Goal: Task Accomplishment & Management: Manage account settings

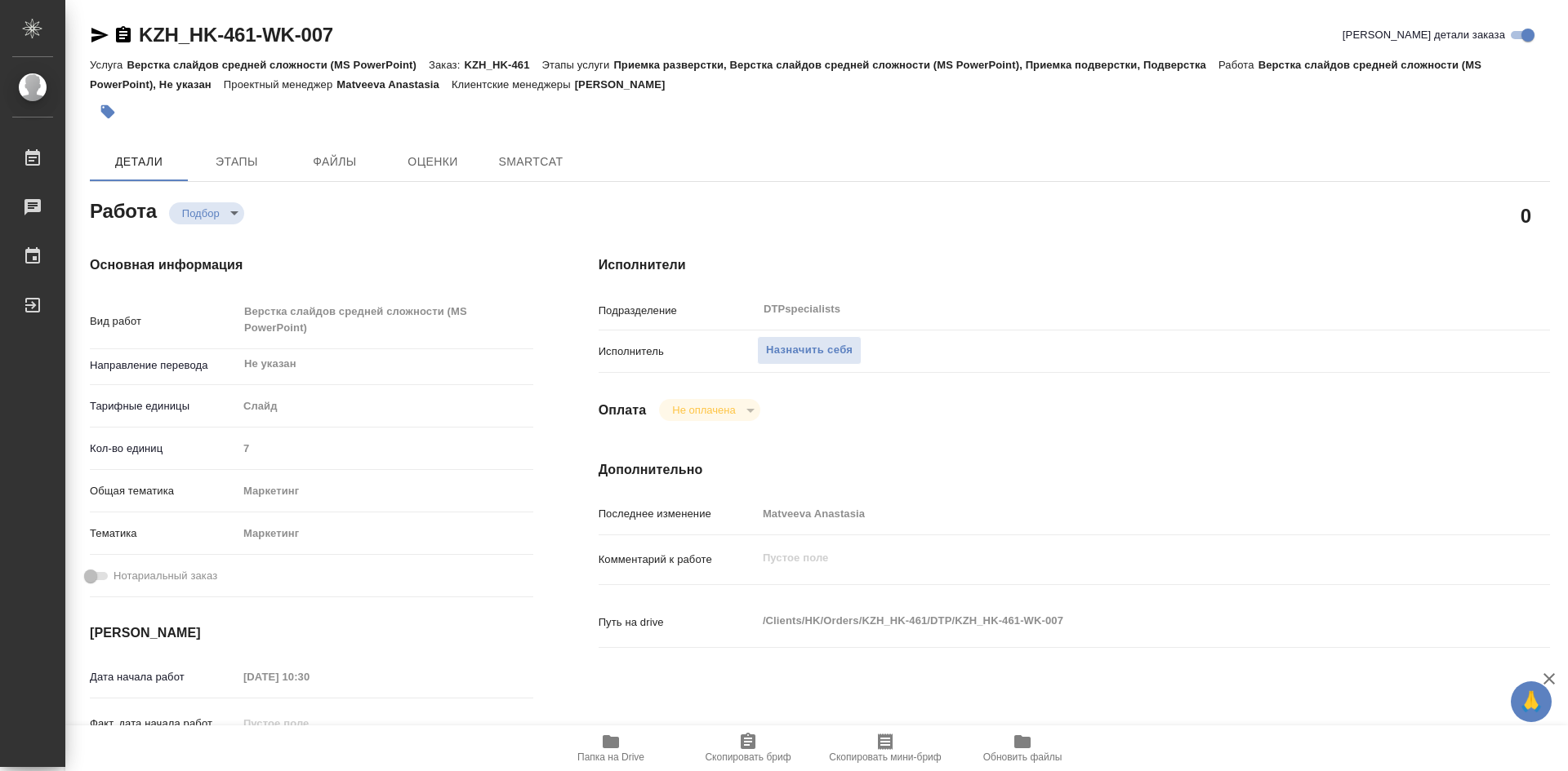
type textarea "x"
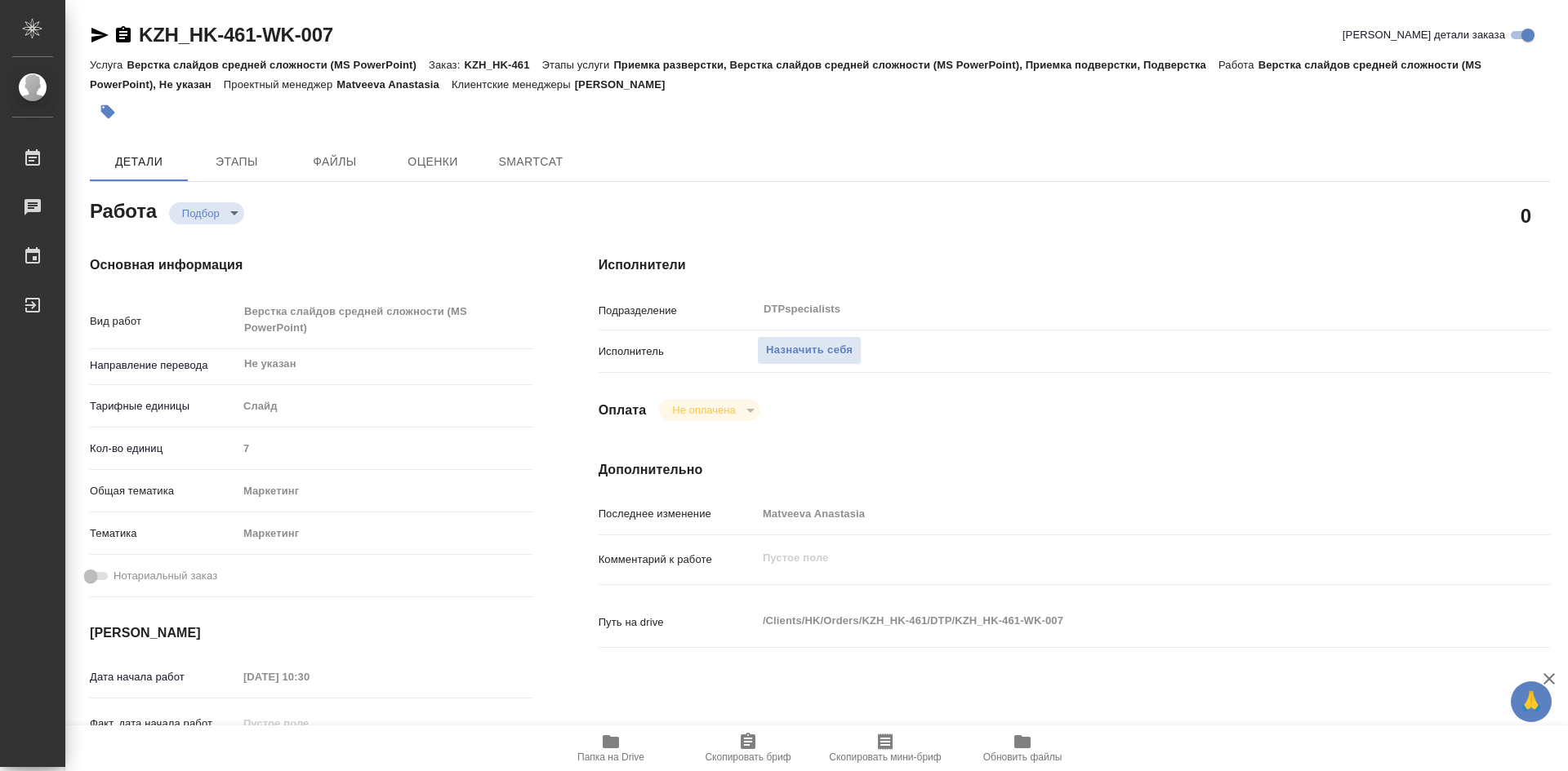
type textarea "x"
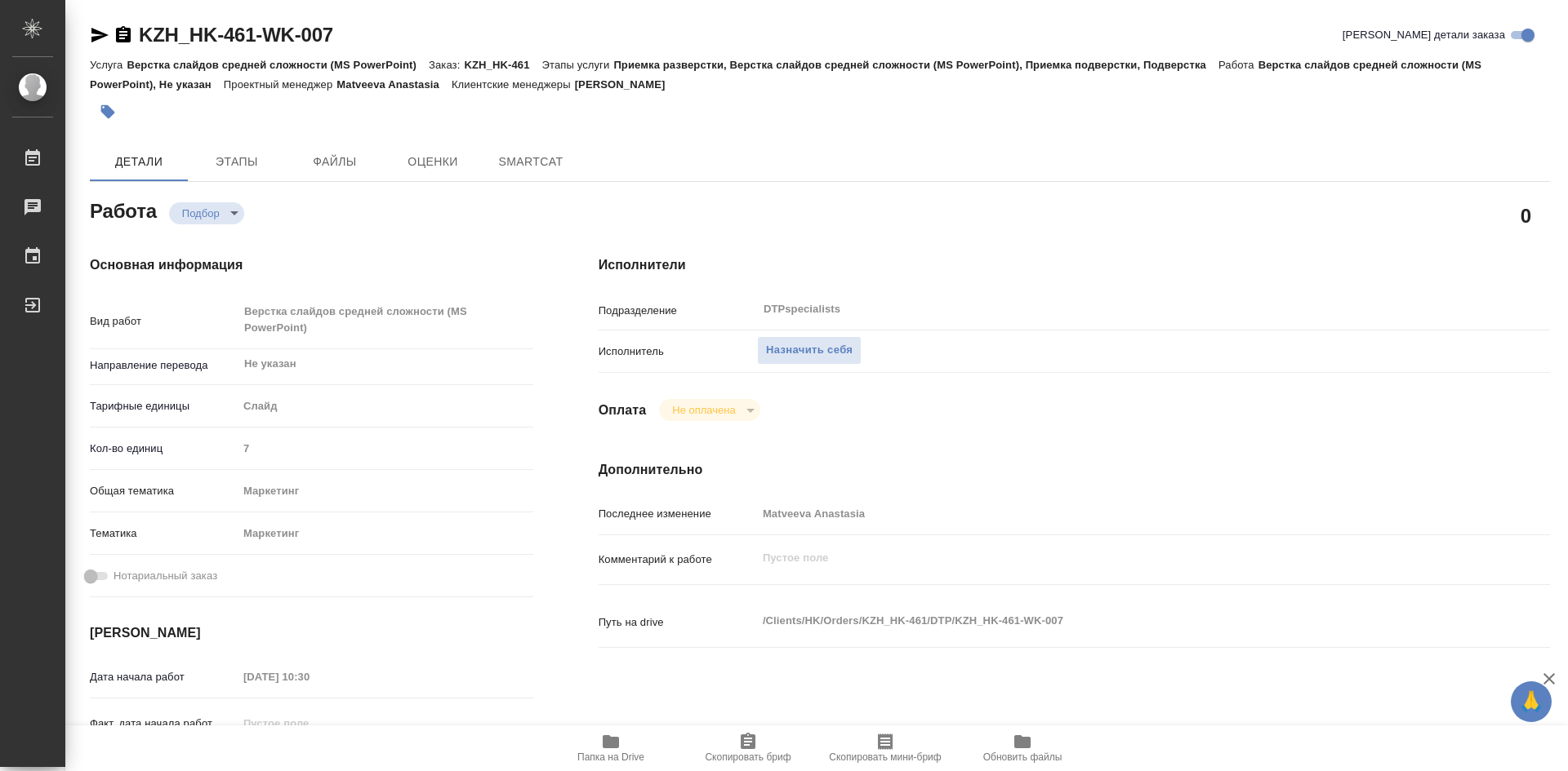
type textarea "x"
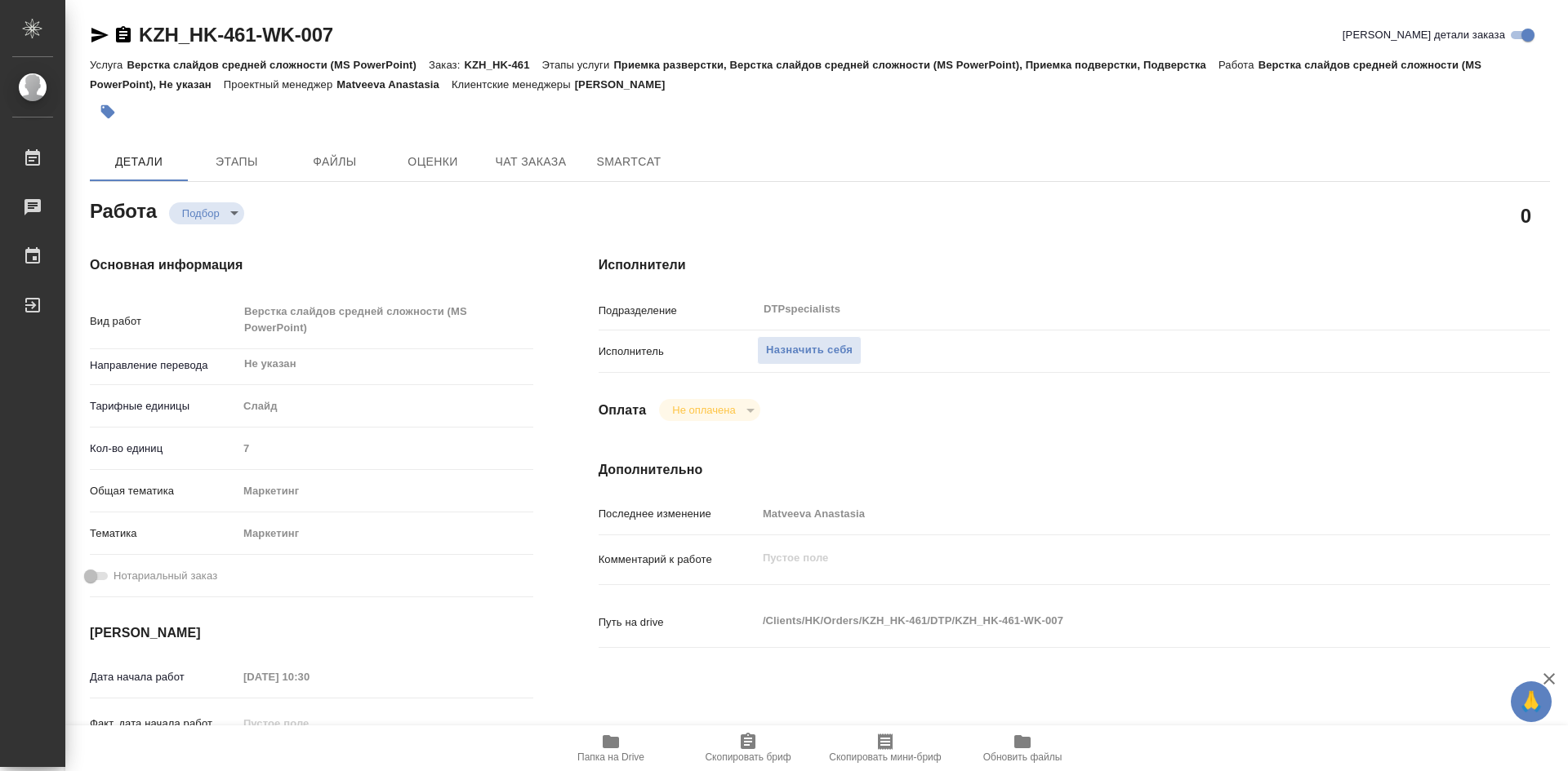
type textarea "x"
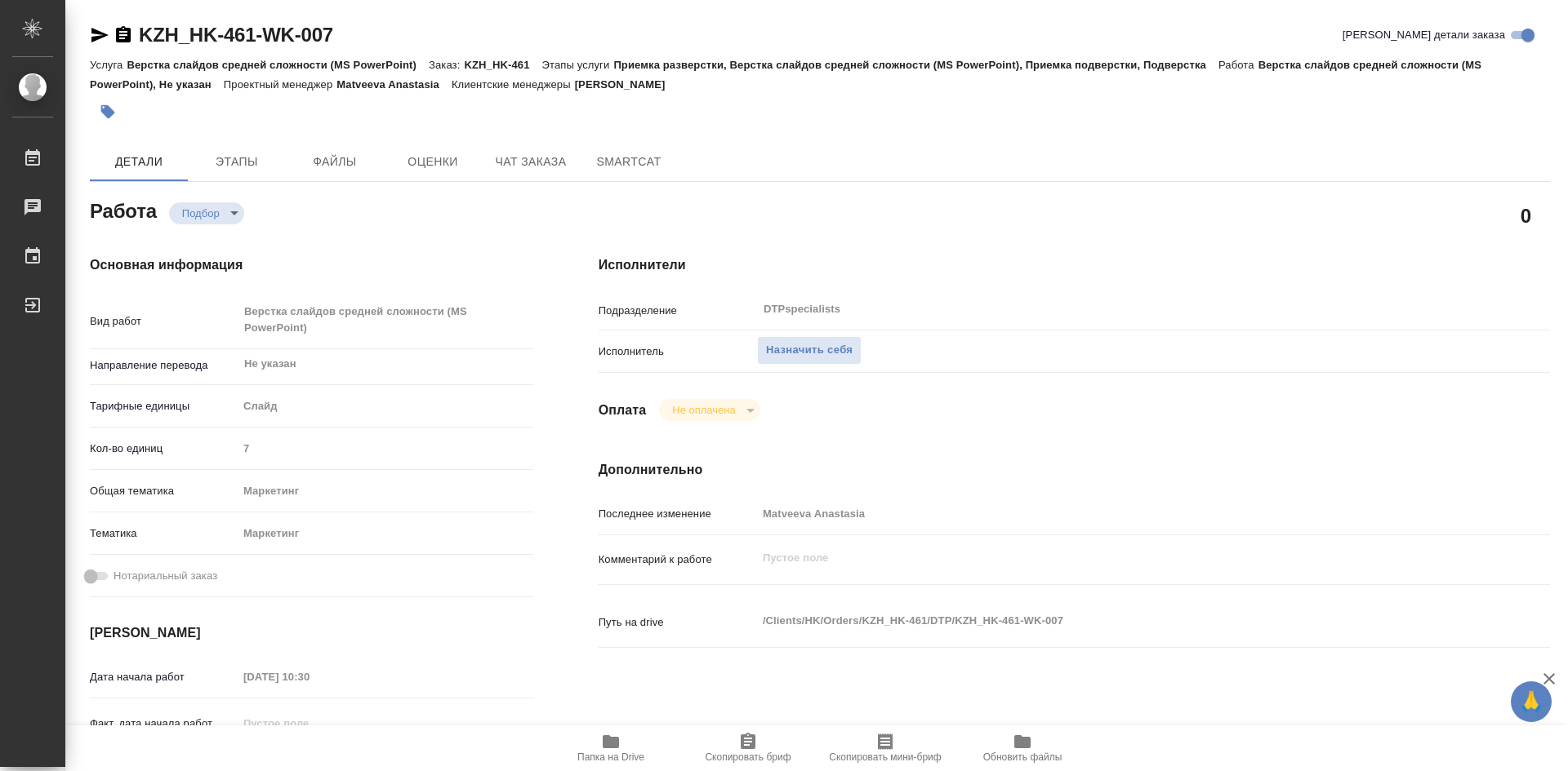
type textarea "x"
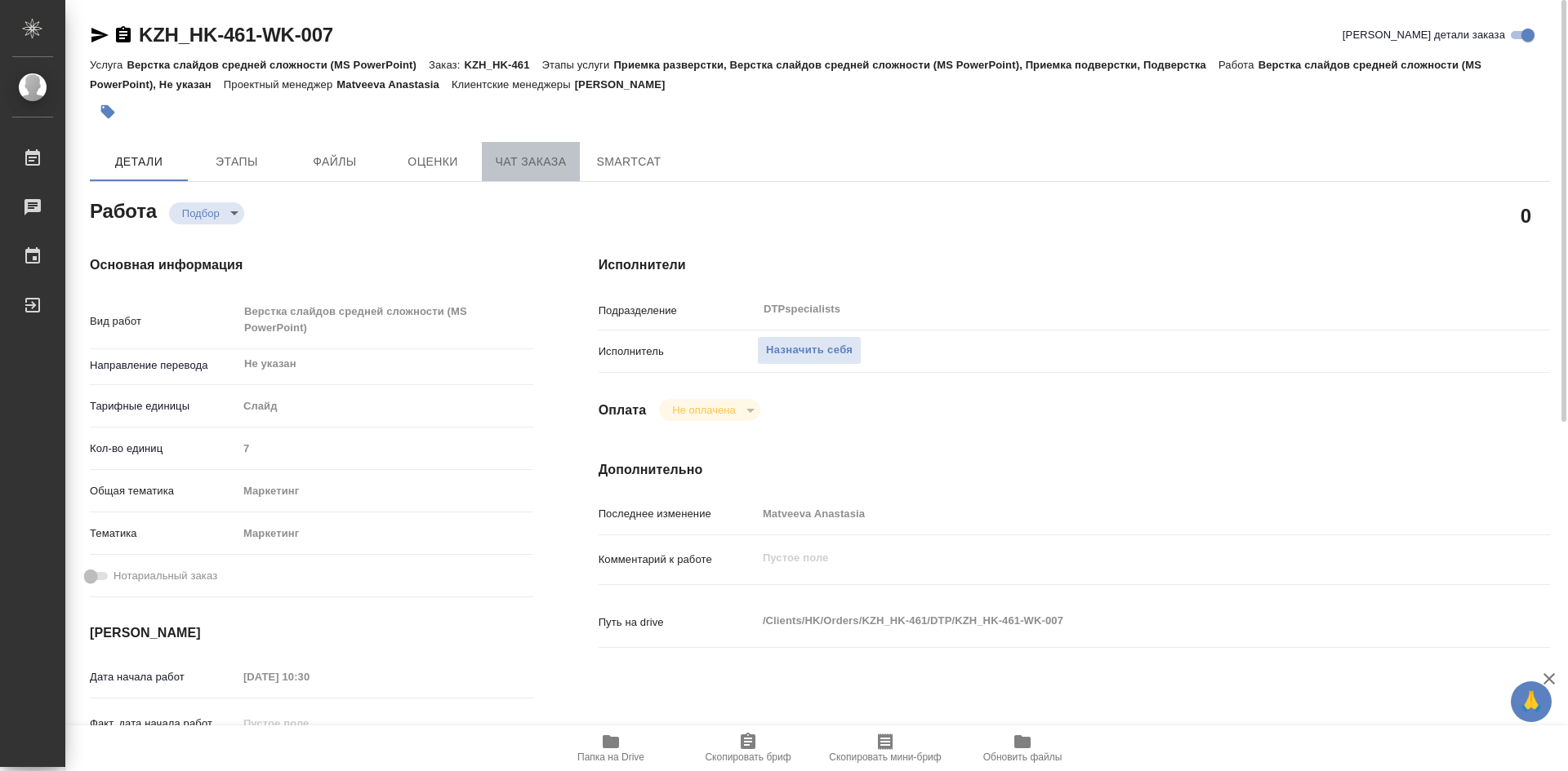
click at [533, 165] on span "Чат заказа" at bounding box center [531, 161] width 78 height 20
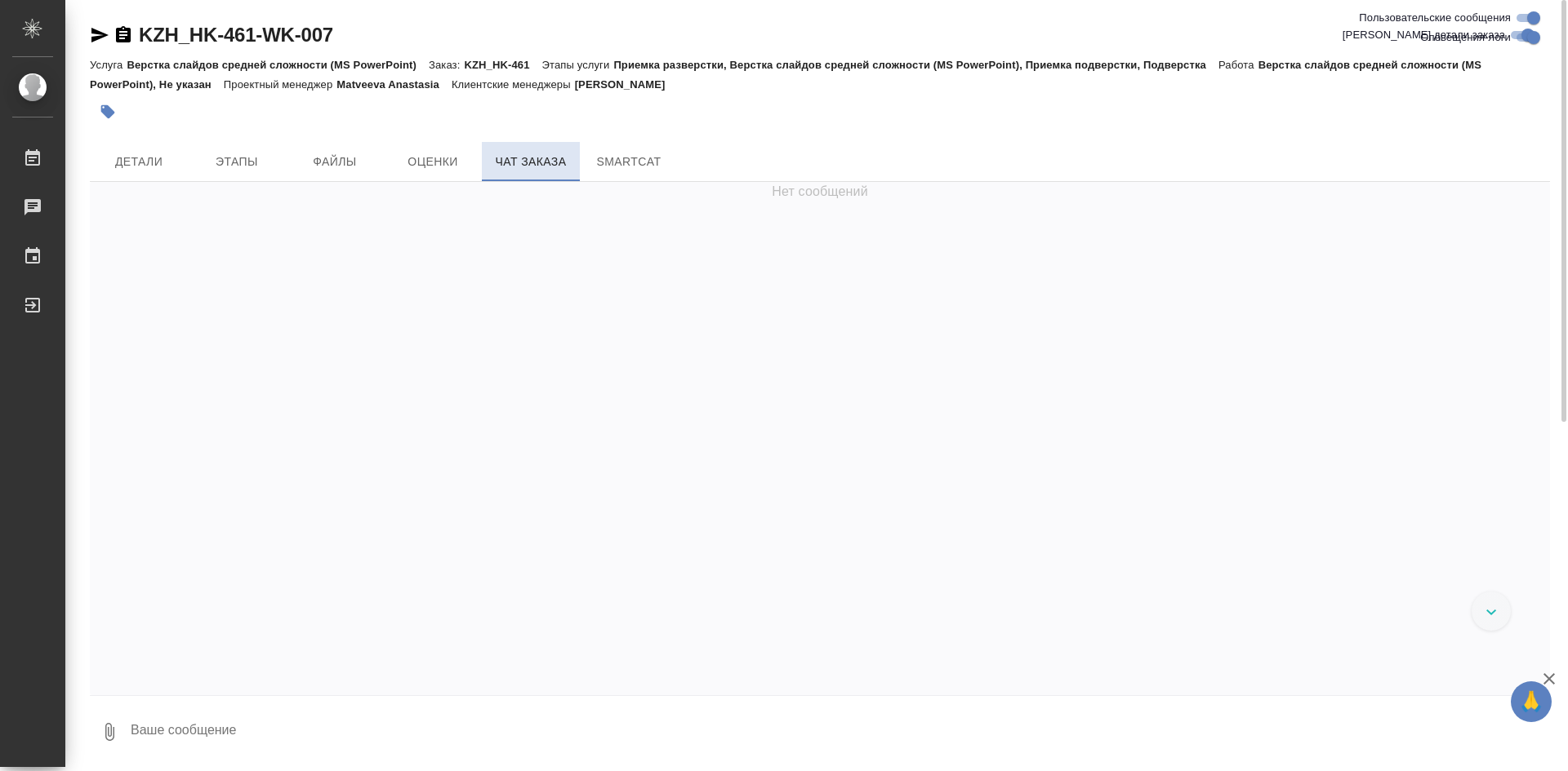
scroll to position [3050, 0]
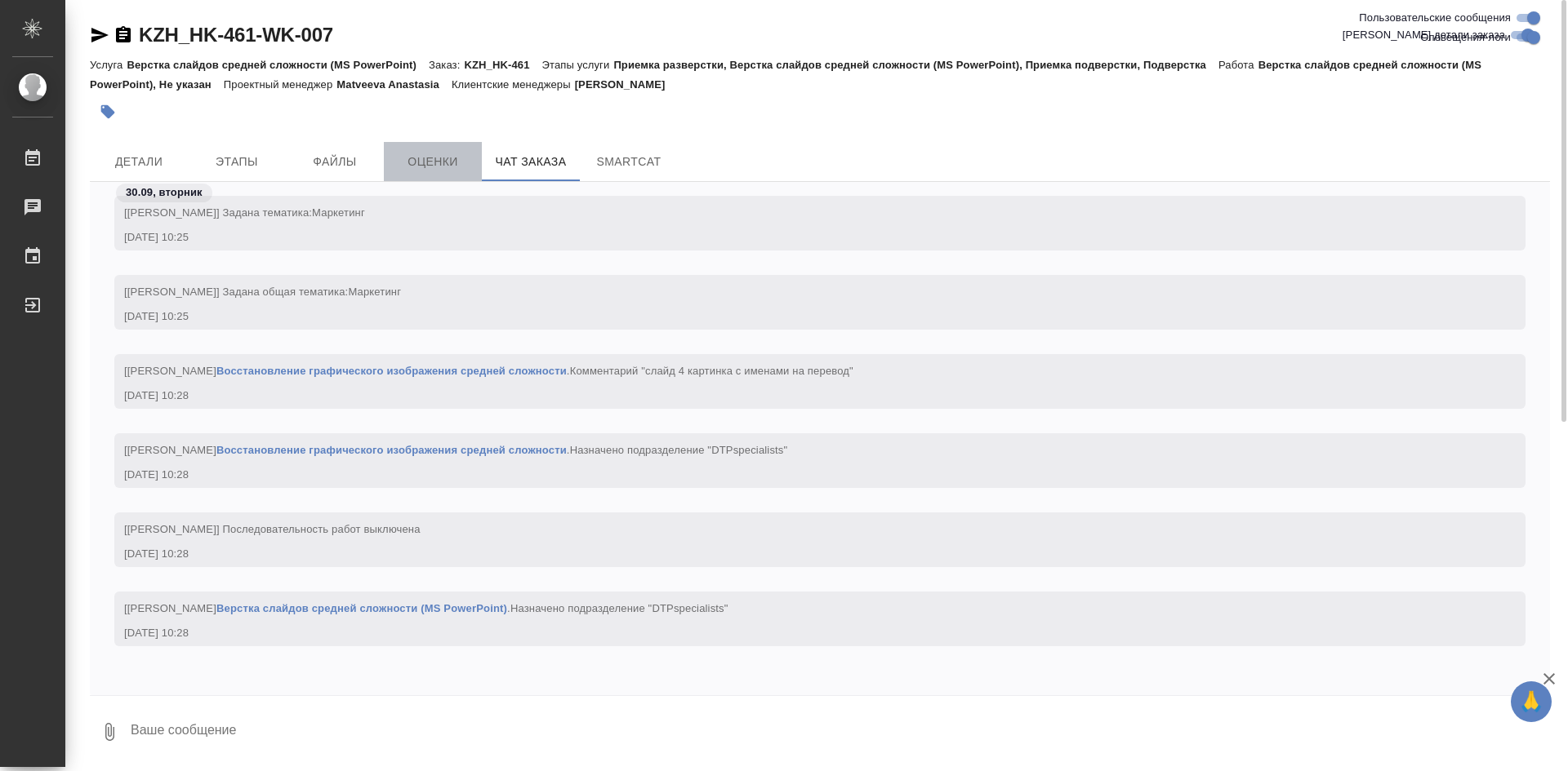
click at [444, 160] on span "Оценки" at bounding box center [433, 161] width 78 height 20
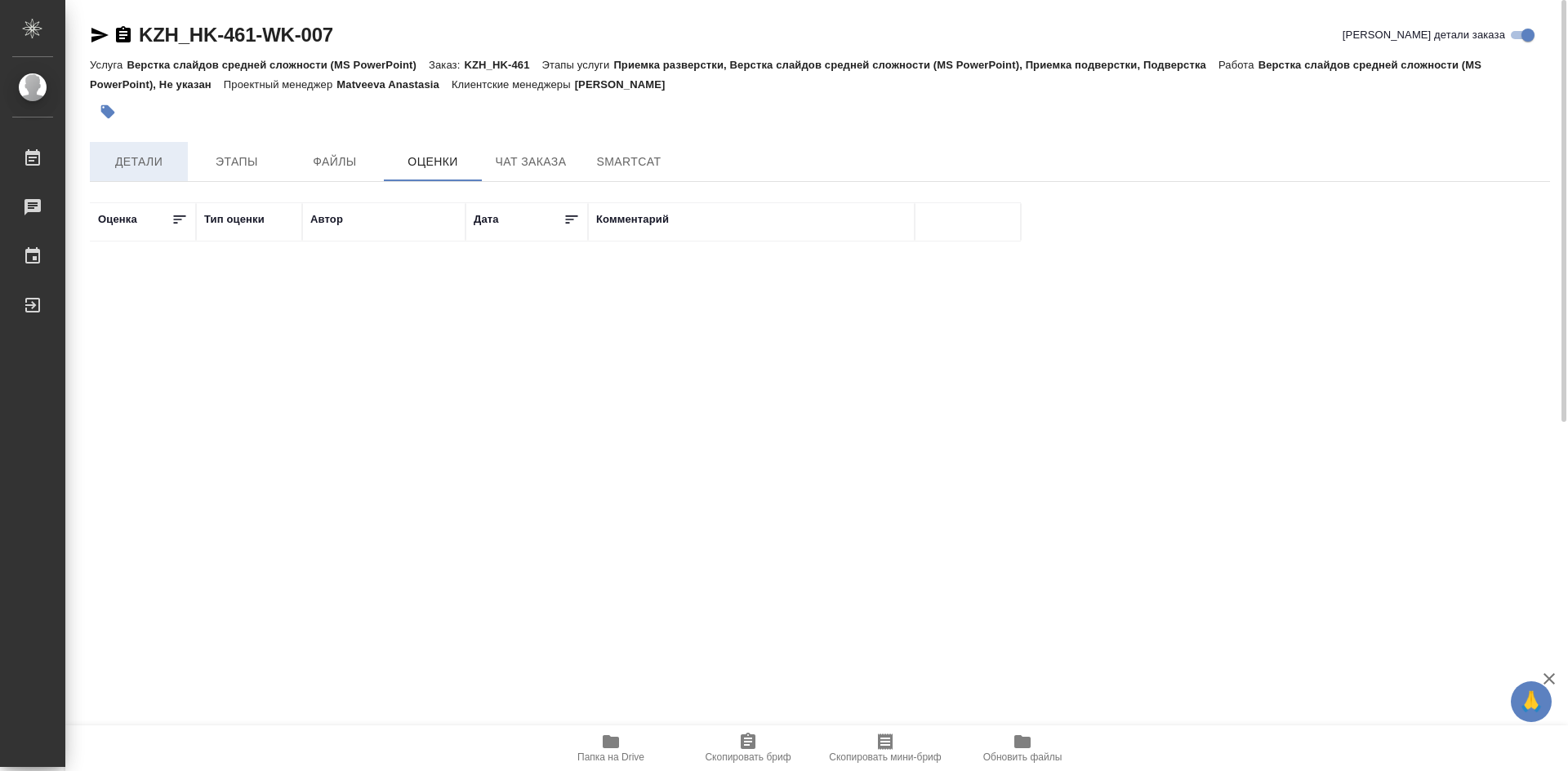
click at [133, 167] on span "Детали" at bounding box center [139, 161] width 78 height 20
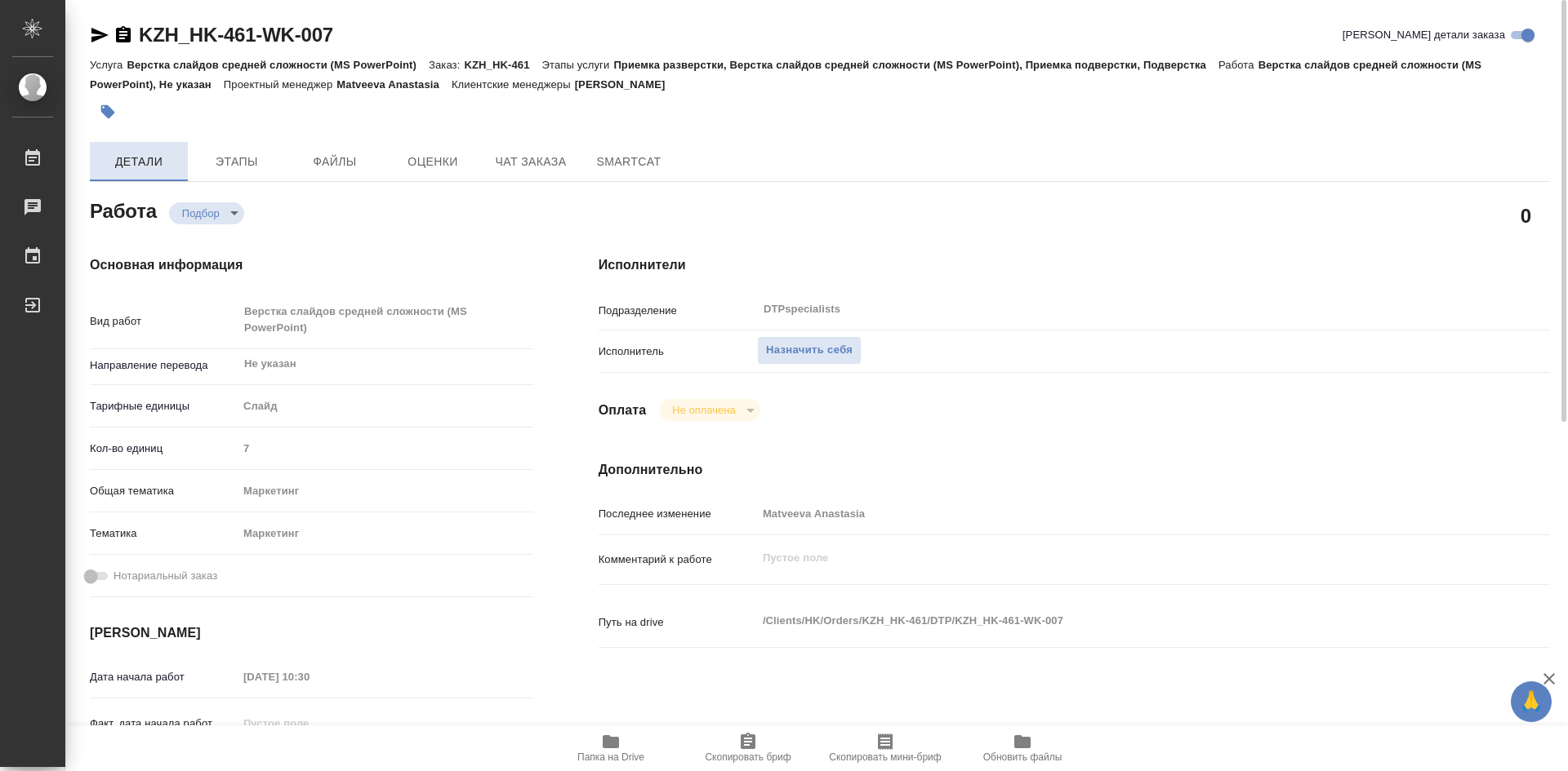
type textarea "x"
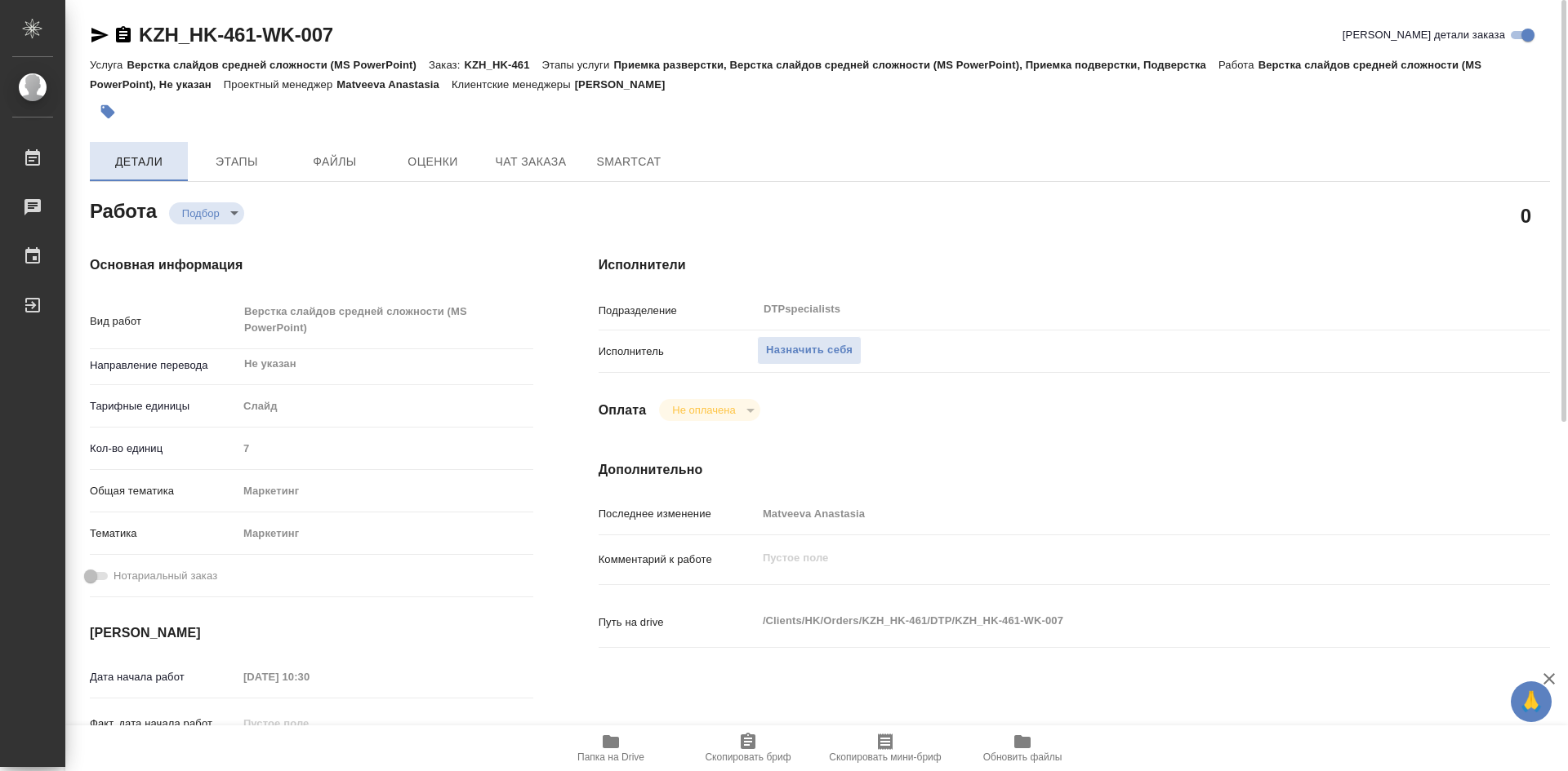
type textarea "x"
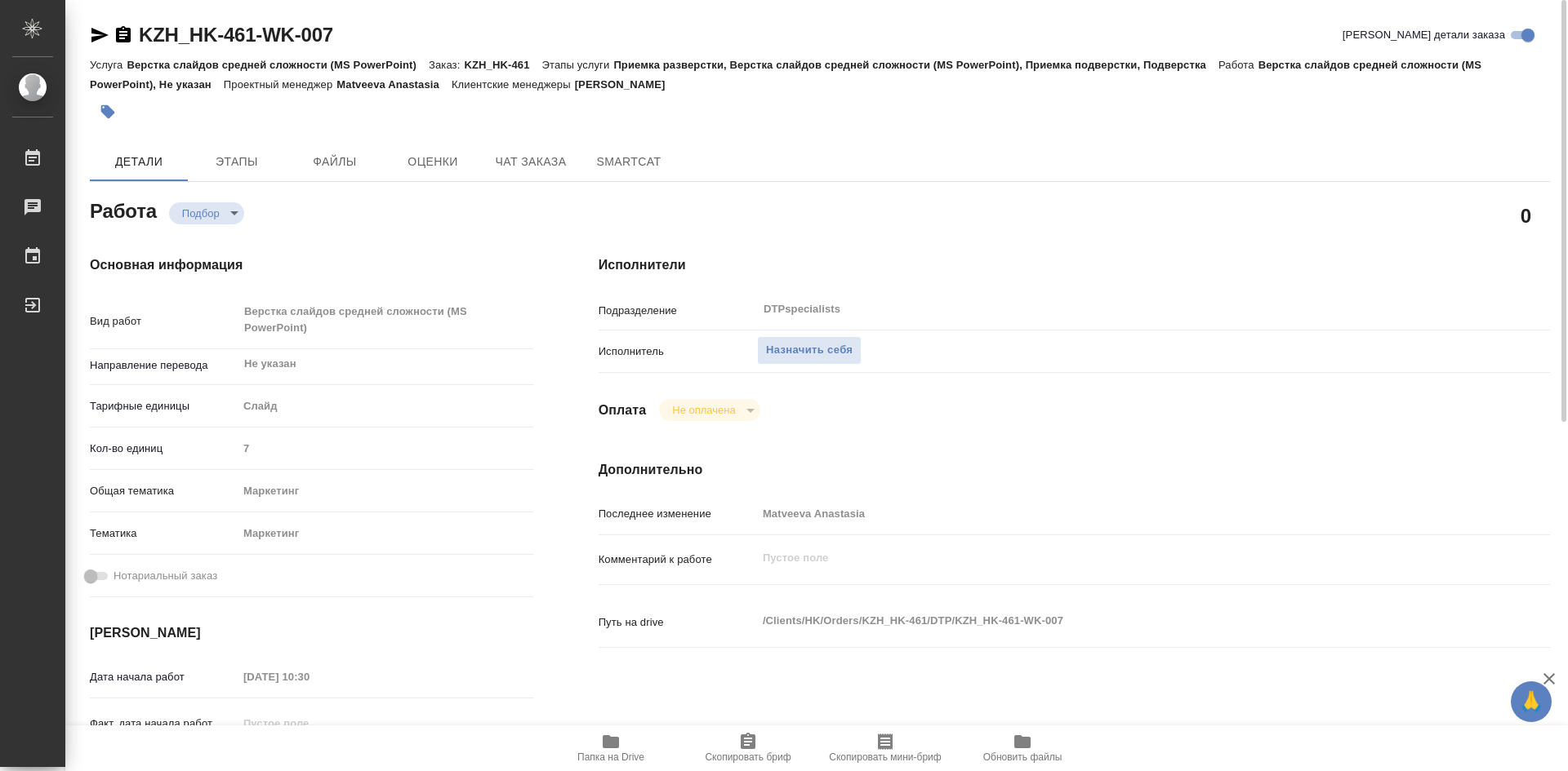
type textarea "x"
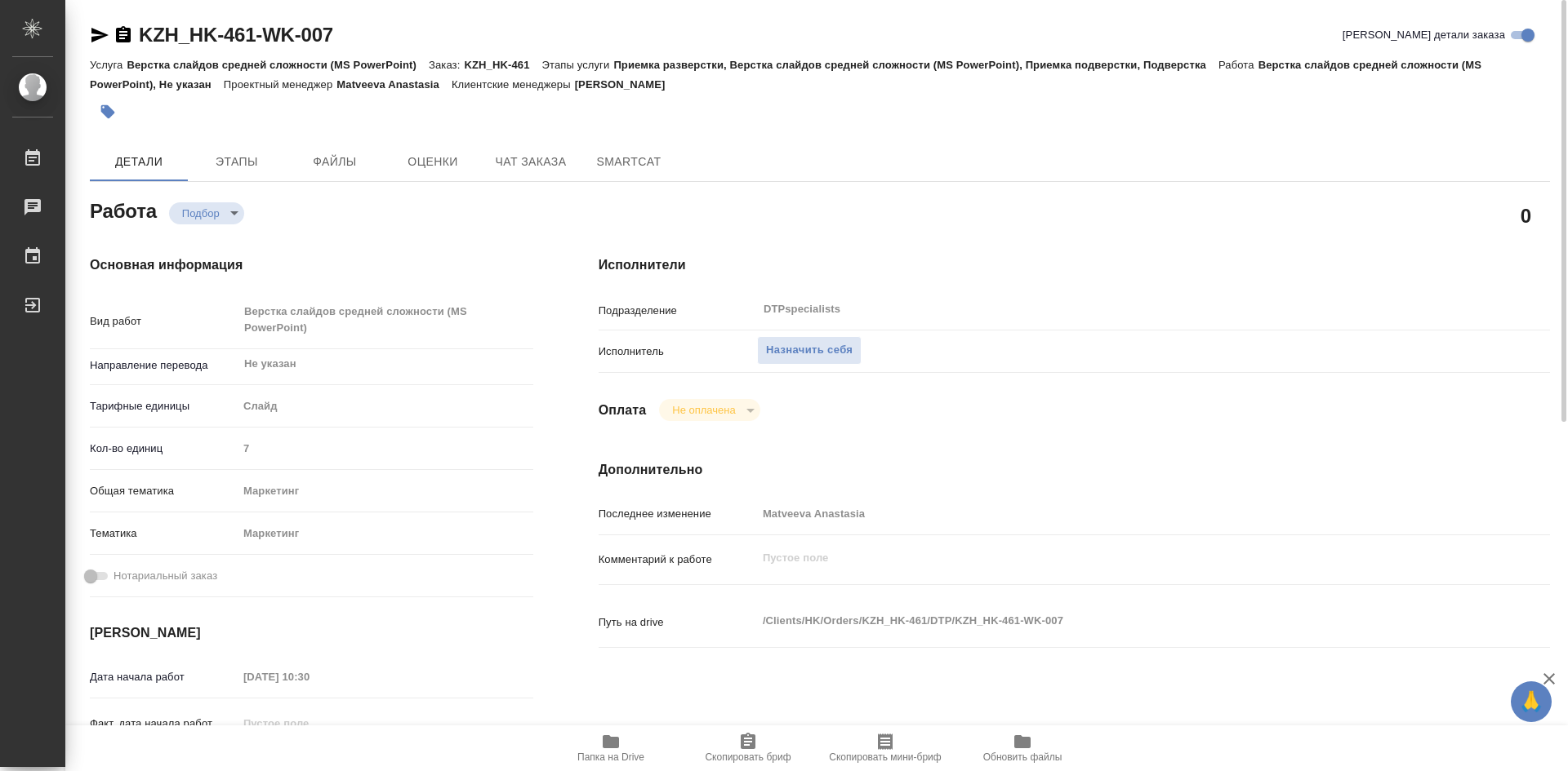
type textarea "x"
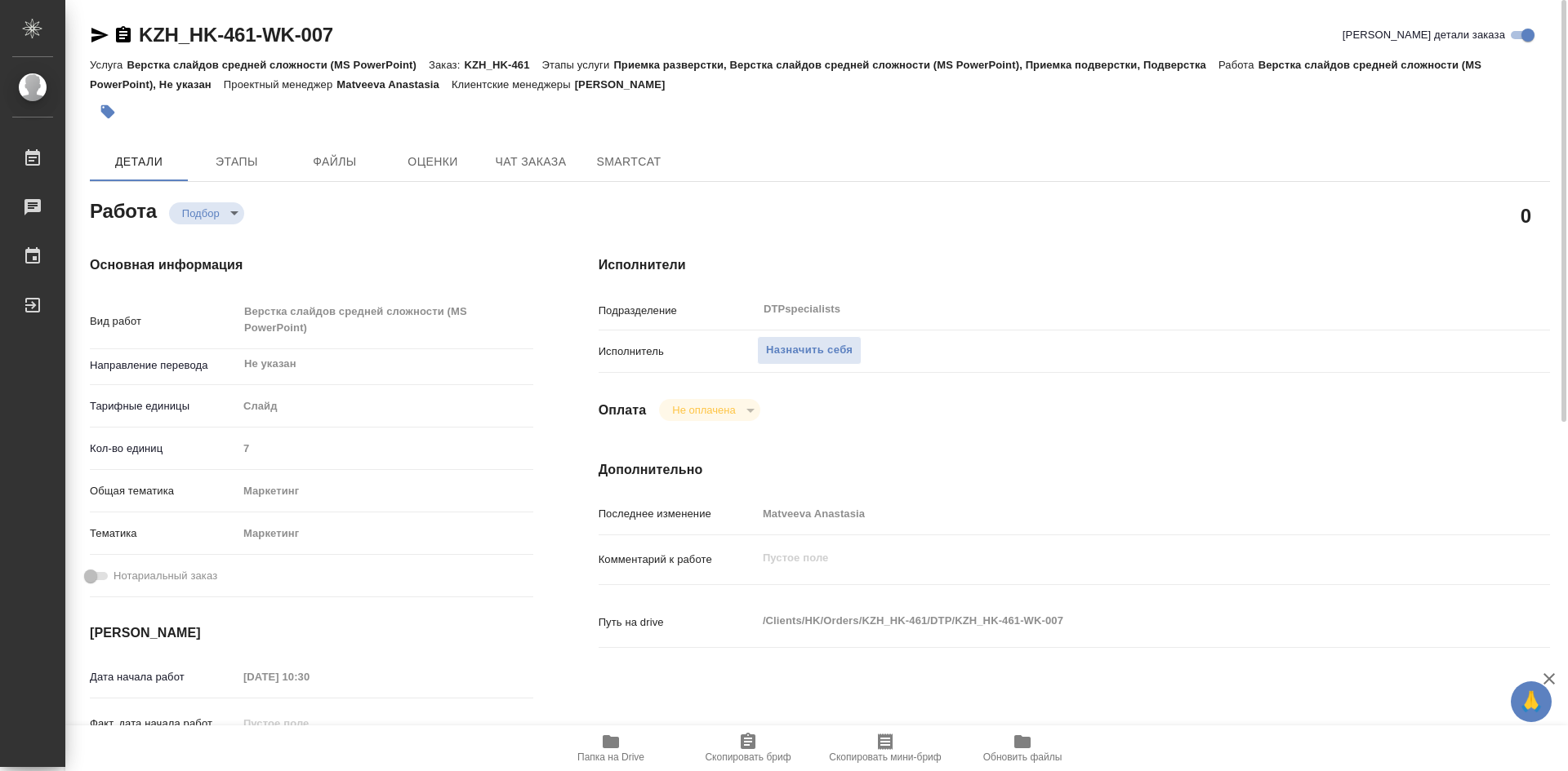
click at [626, 758] on span "Папка на Drive" at bounding box center [611, 757] width 67 height 12
click at [1025, 757] on span "Обновить файлы" at bounding box center [1022, 757] width 79 height 12
type textarea "x"
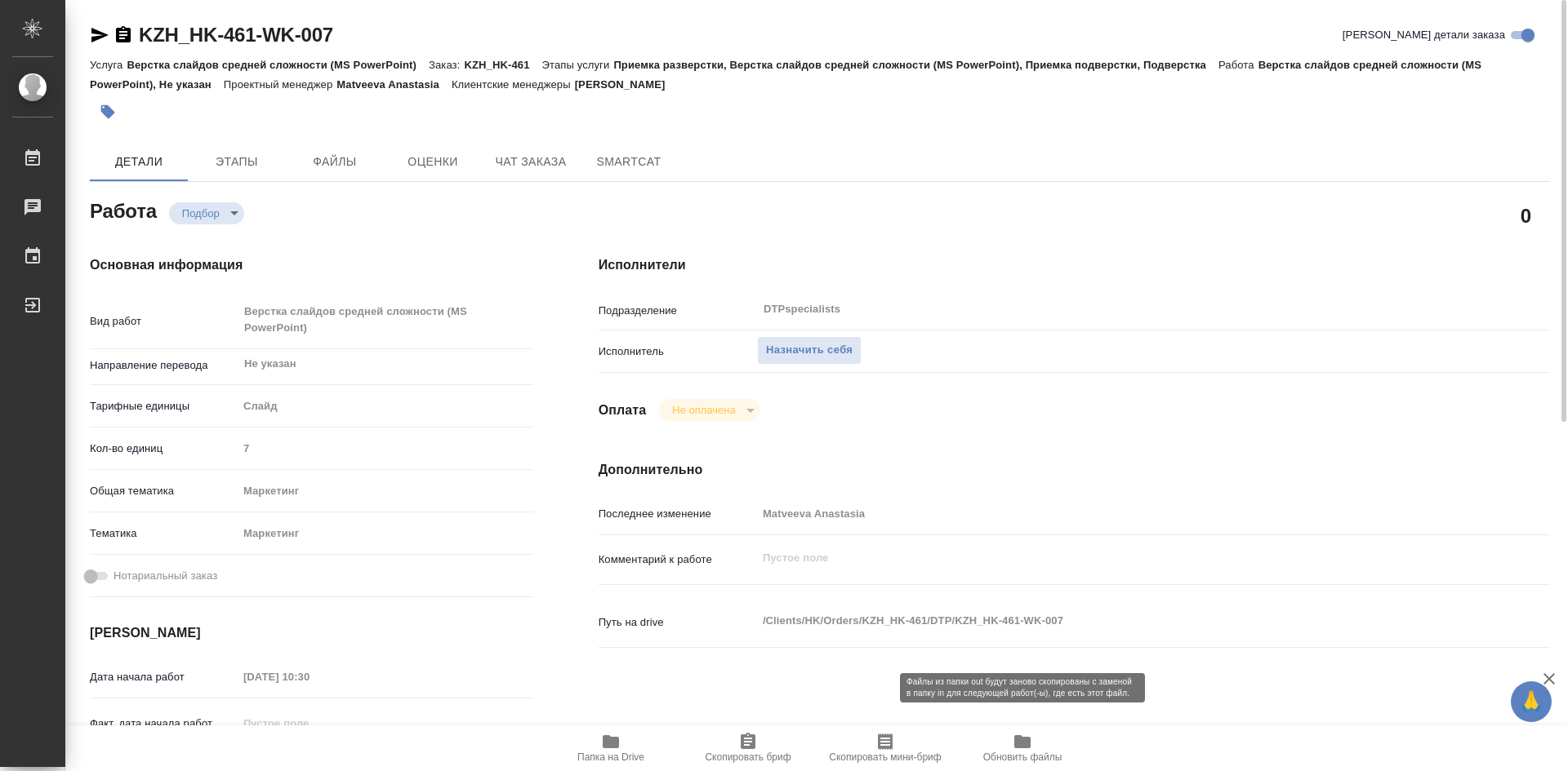
type textarea "x"
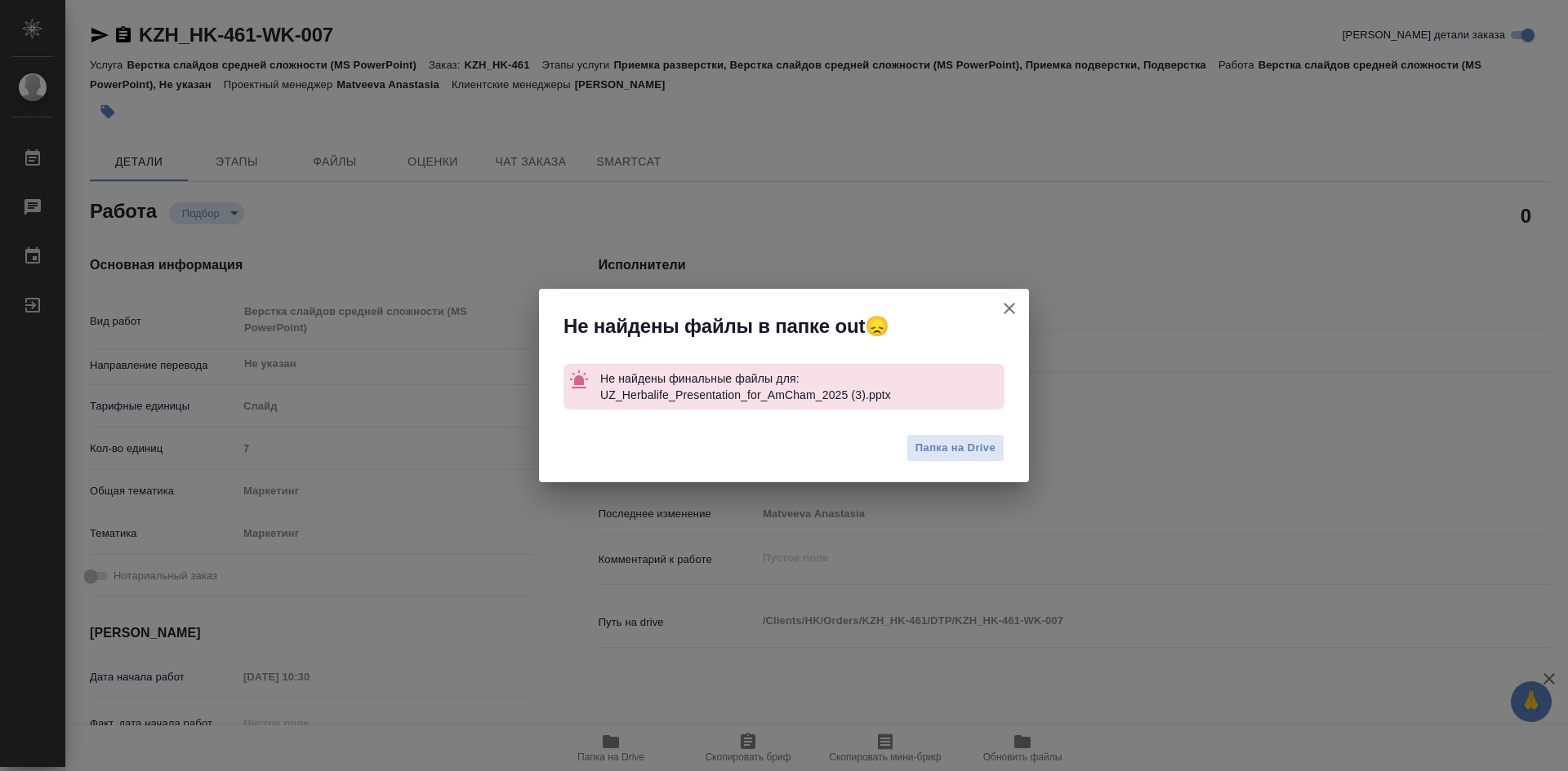
click at [1004, 308] on icon "button" at bounding box center [1009, 308] width 20 height 20
type textarea "x"
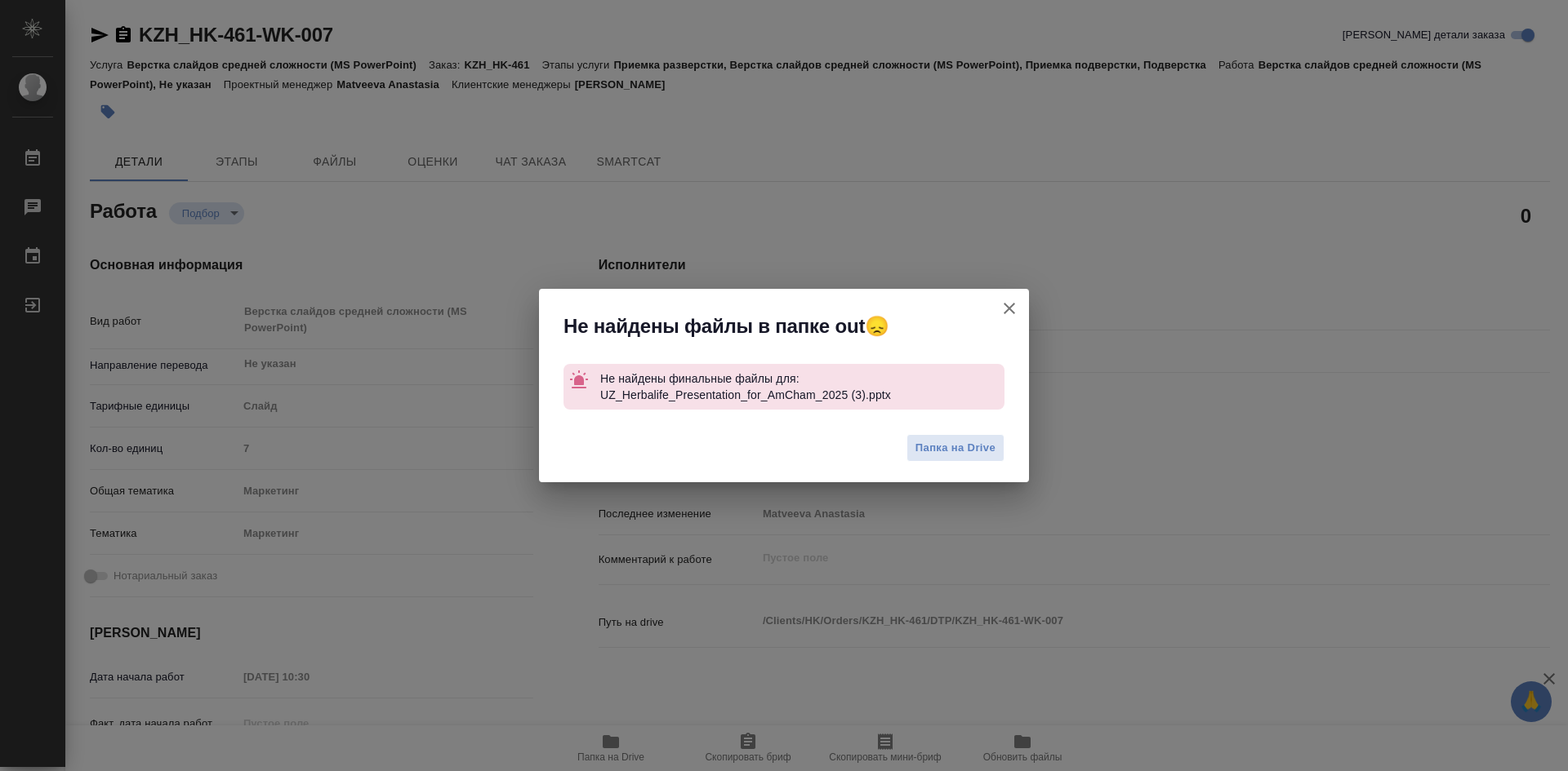
type textarea "x"
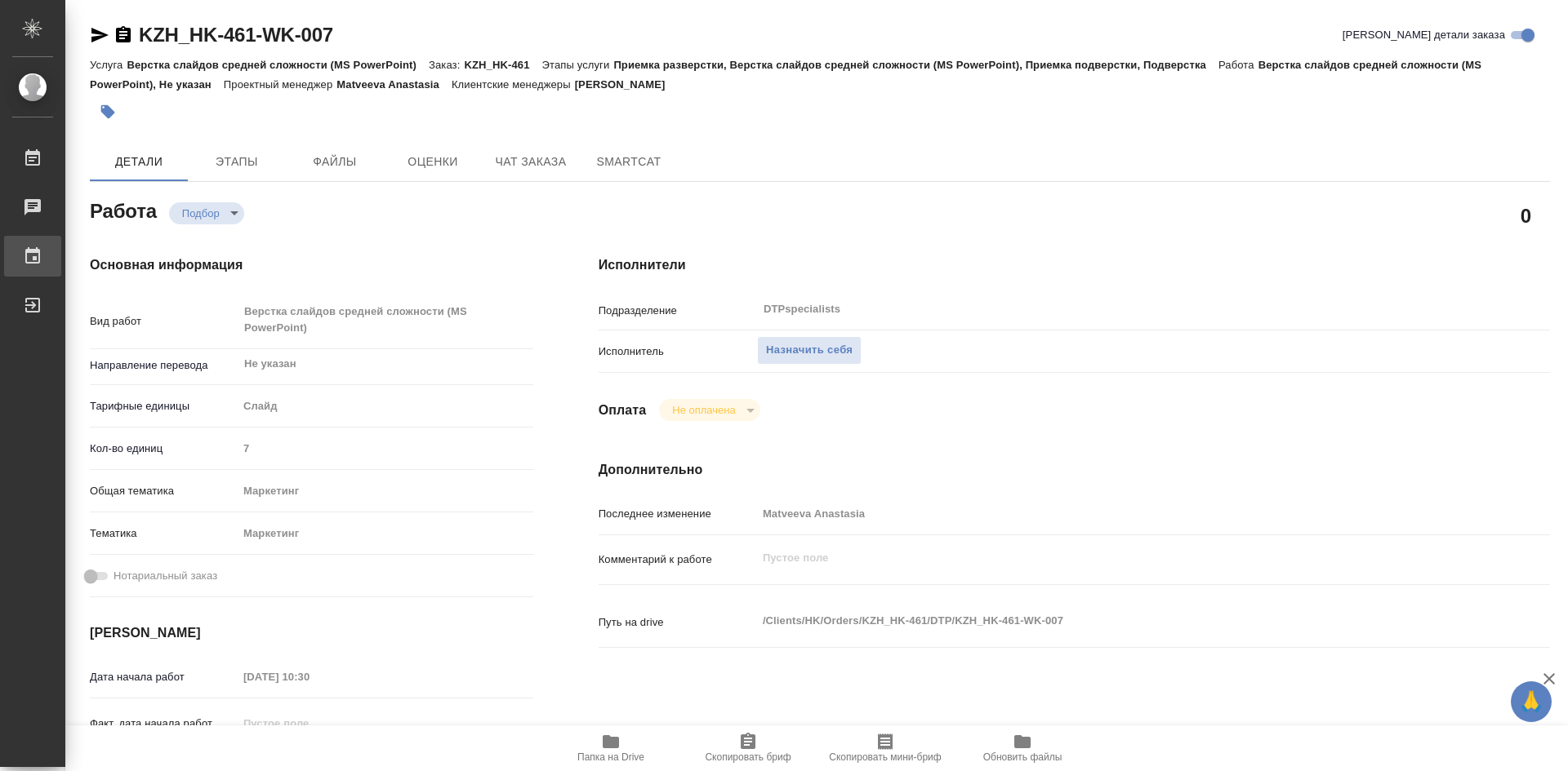
type textarea "x"
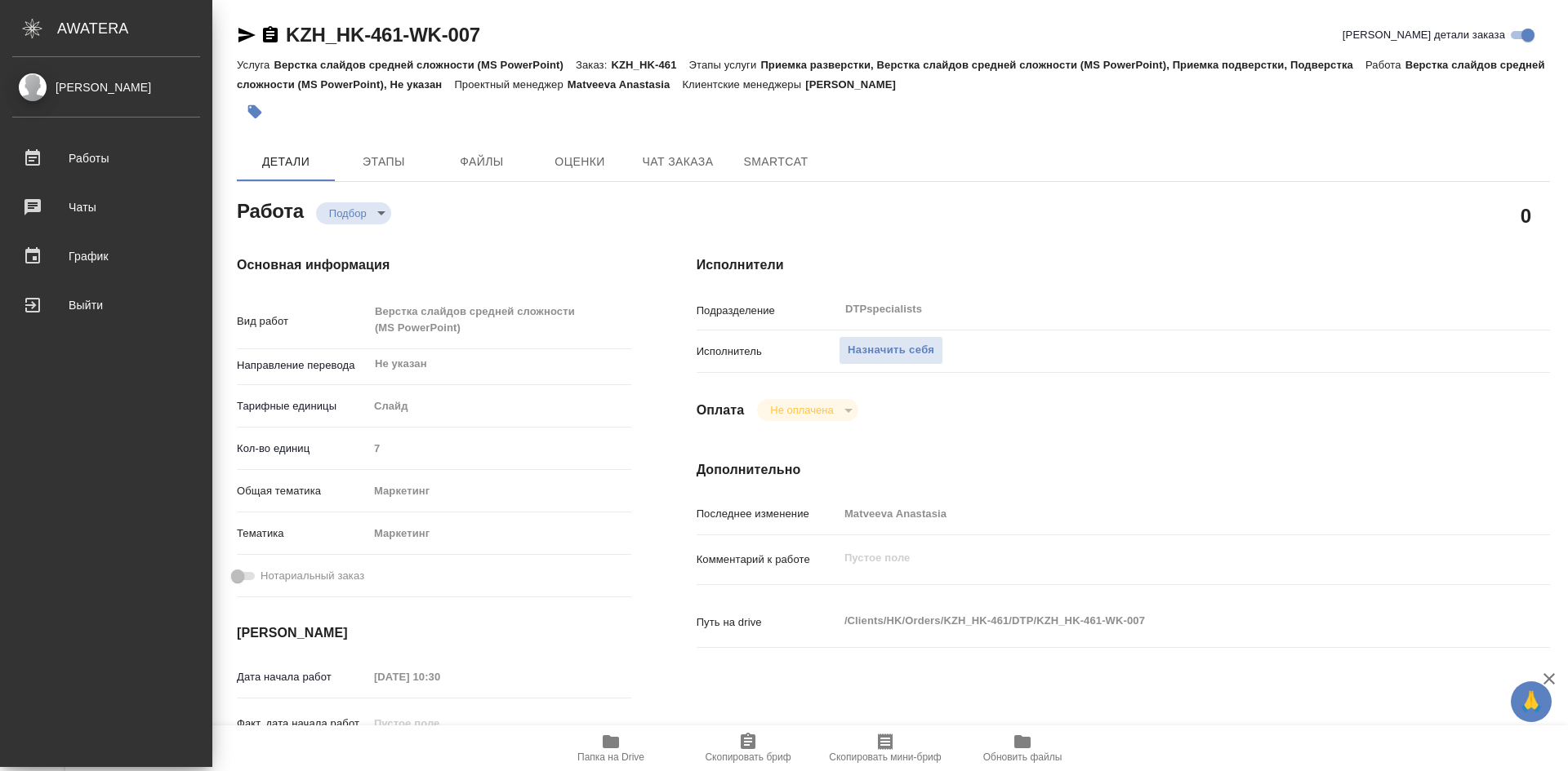
type textarea "x"
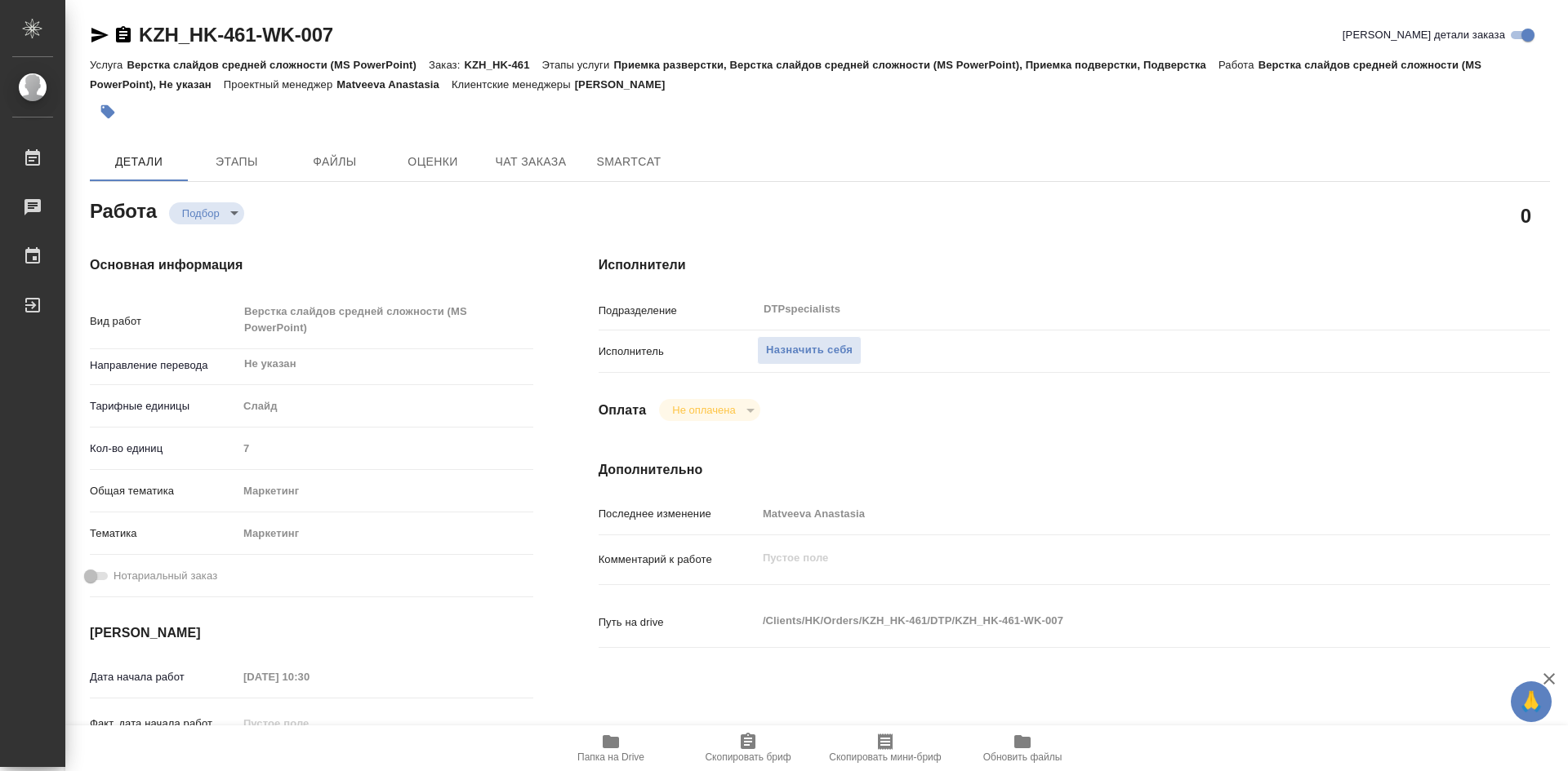
type textarea "x"
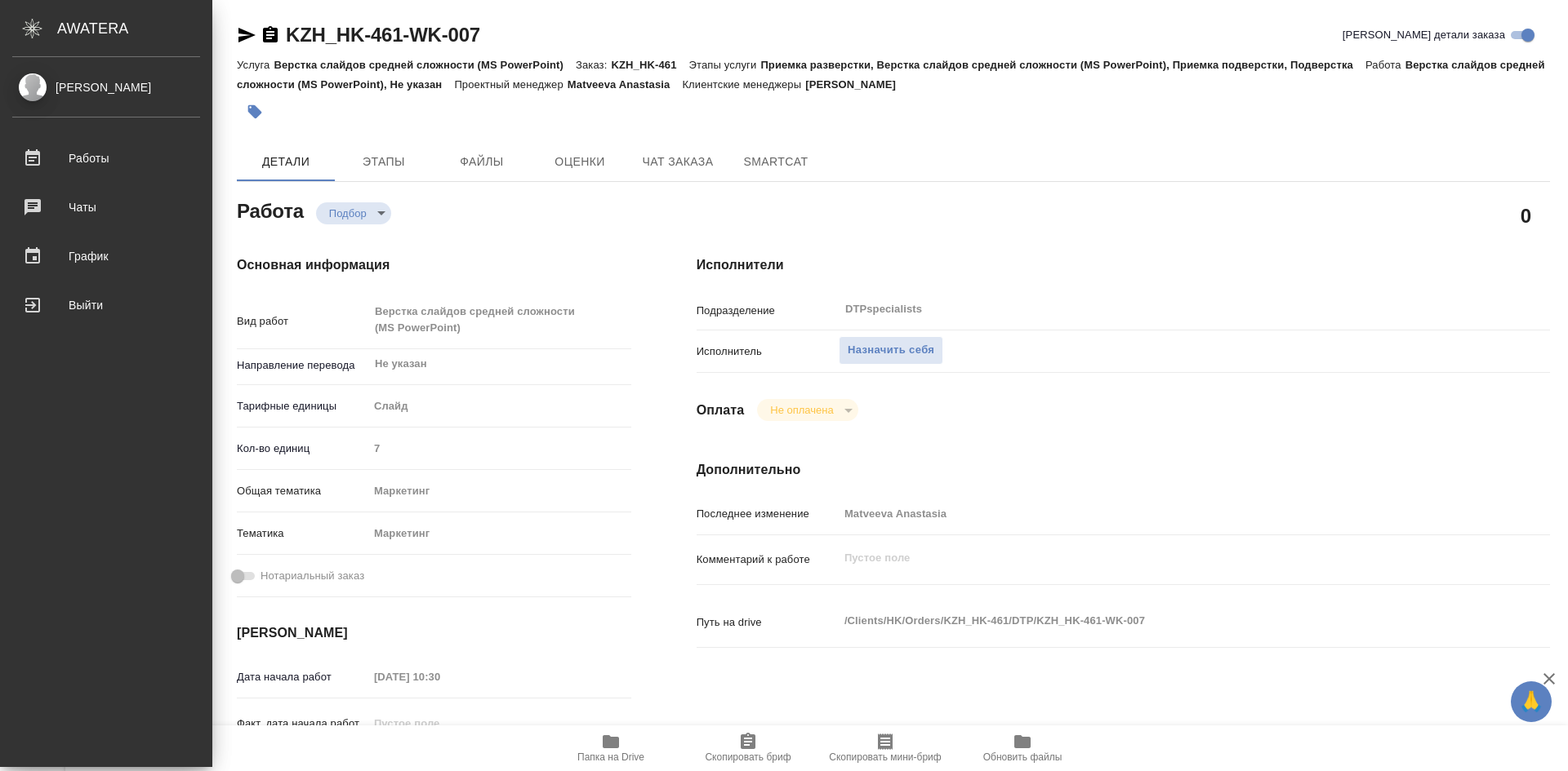
click at [95, 82] on div "[PERSON_NAME]" at bounding box center [105, 87] width 188 height 18
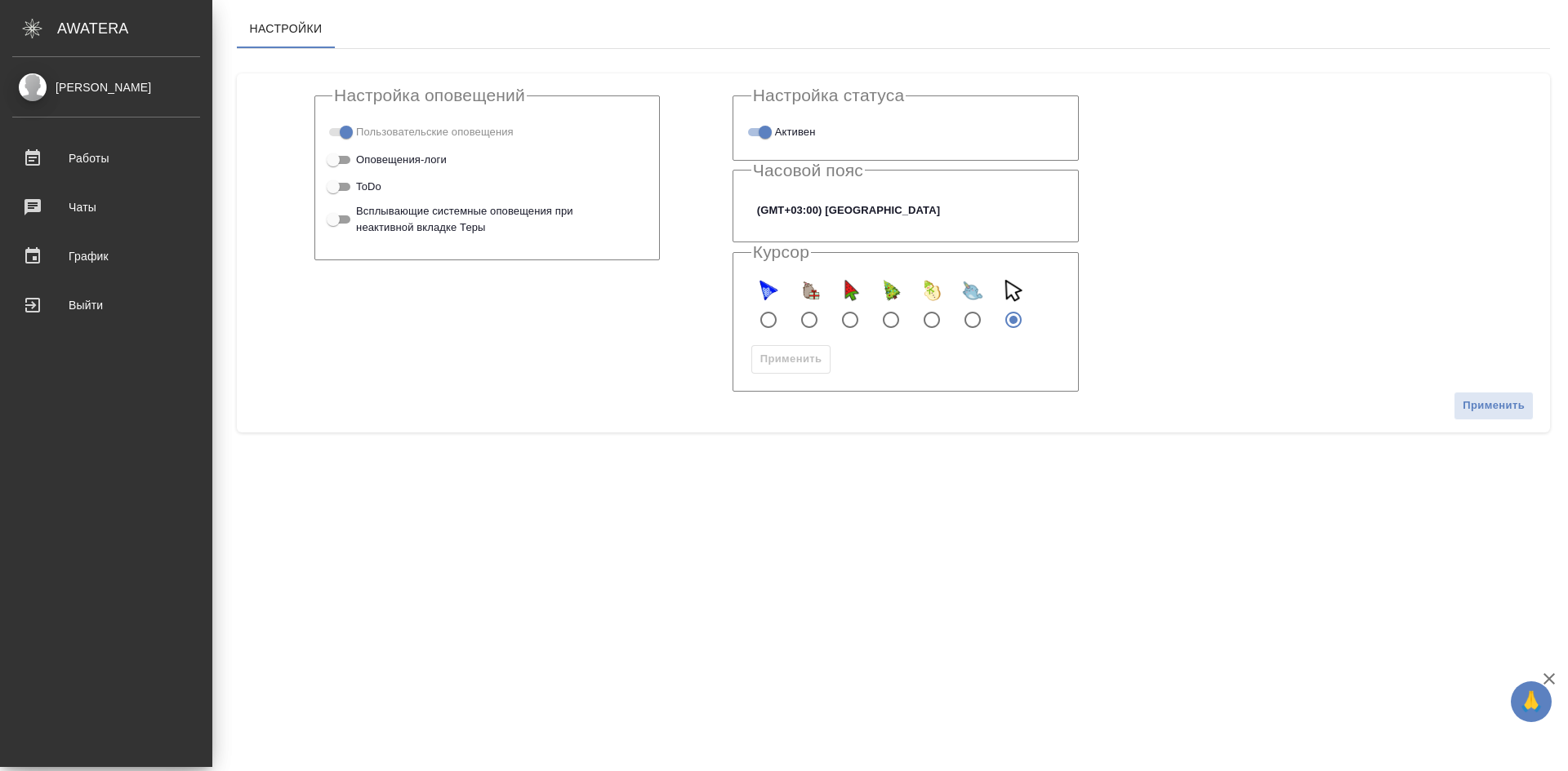
click at [110, 32] on div "AWATERA" at bounding box center [134, 28] width 155 height 33
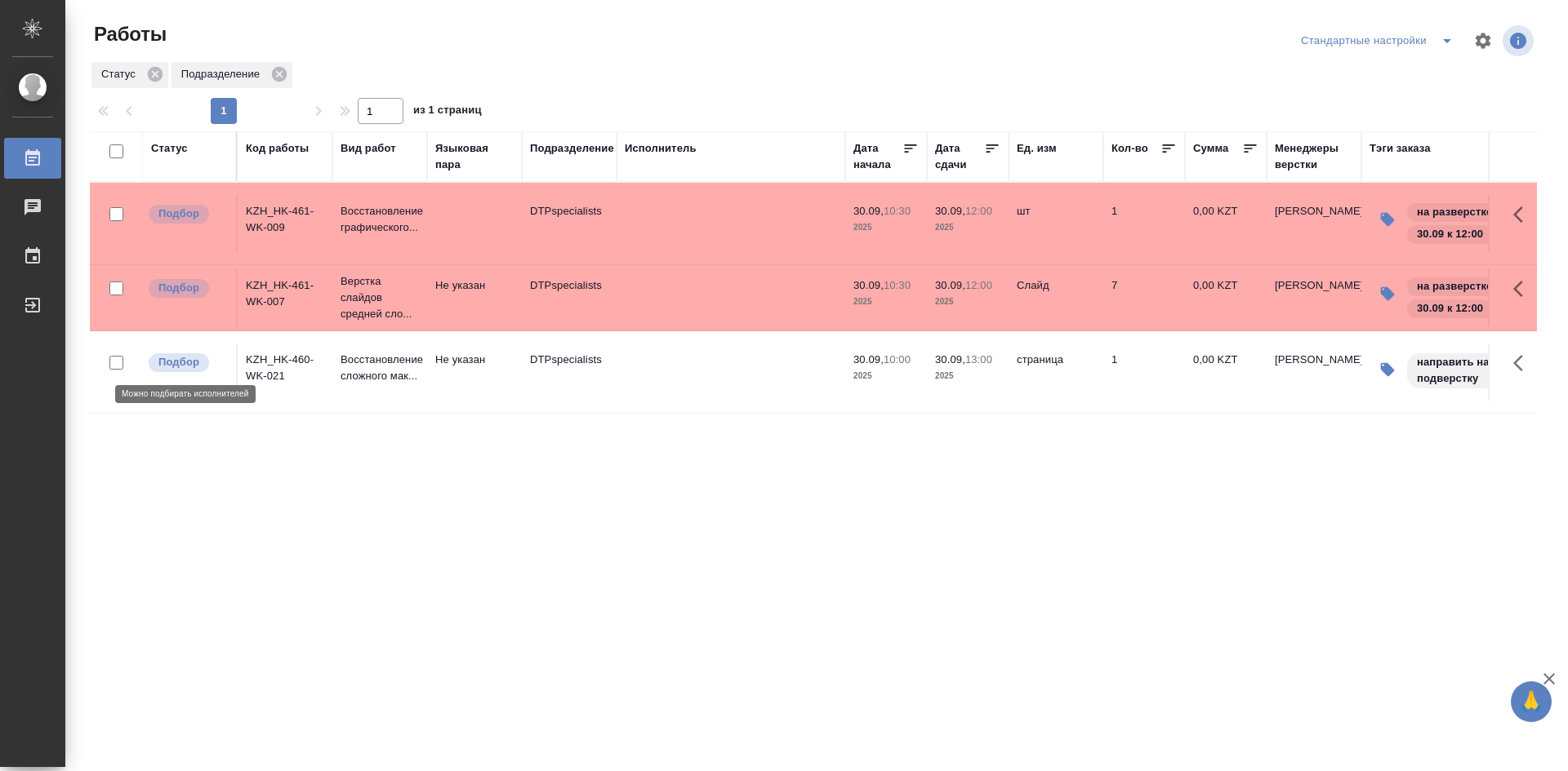
click at [189, 364] on p "Подбор" at bounding box center [179, 363] width 41 height 16
